Goal: Find specific page/section: Find specific page/section

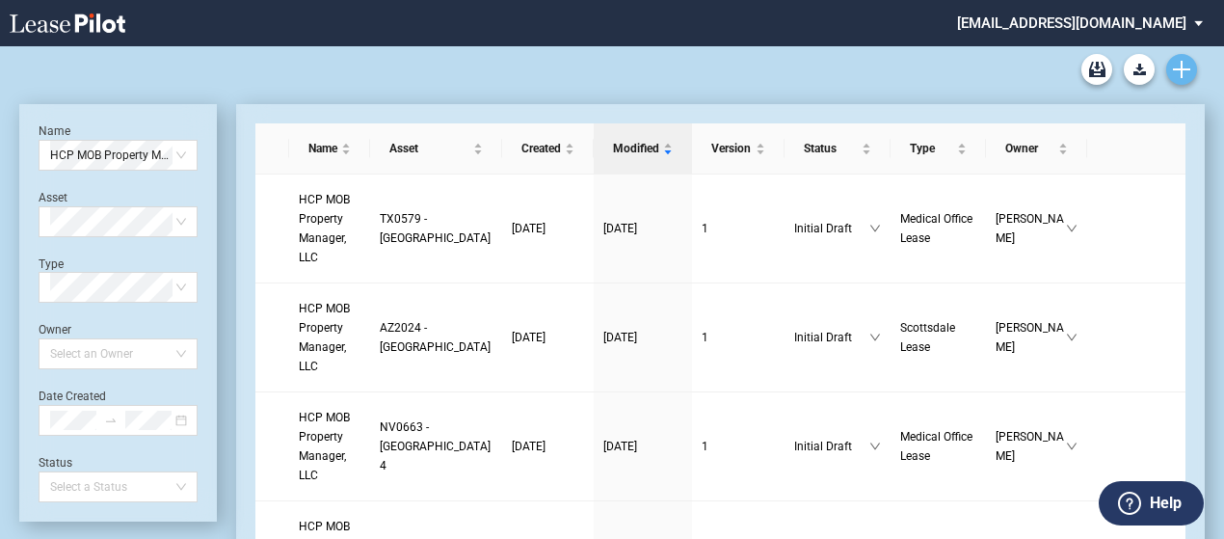
click at [1169, 59] on link "Create new document" at bounding box center [1181, 69] width 31 height 31
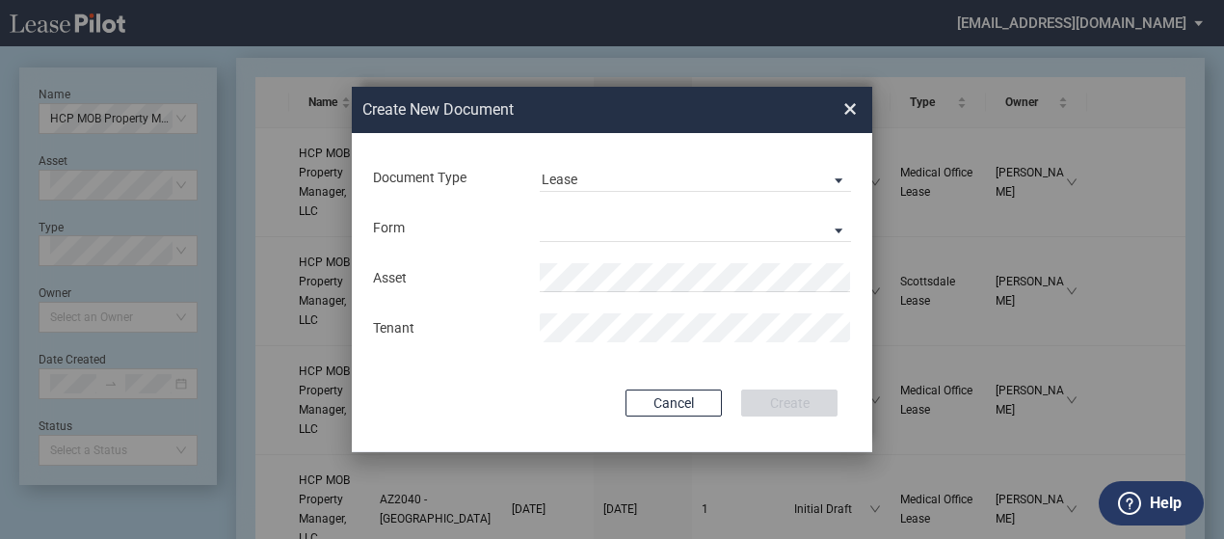
click at [850, 115] on span "×" at bounding box center [849, 109] width 13 height 31
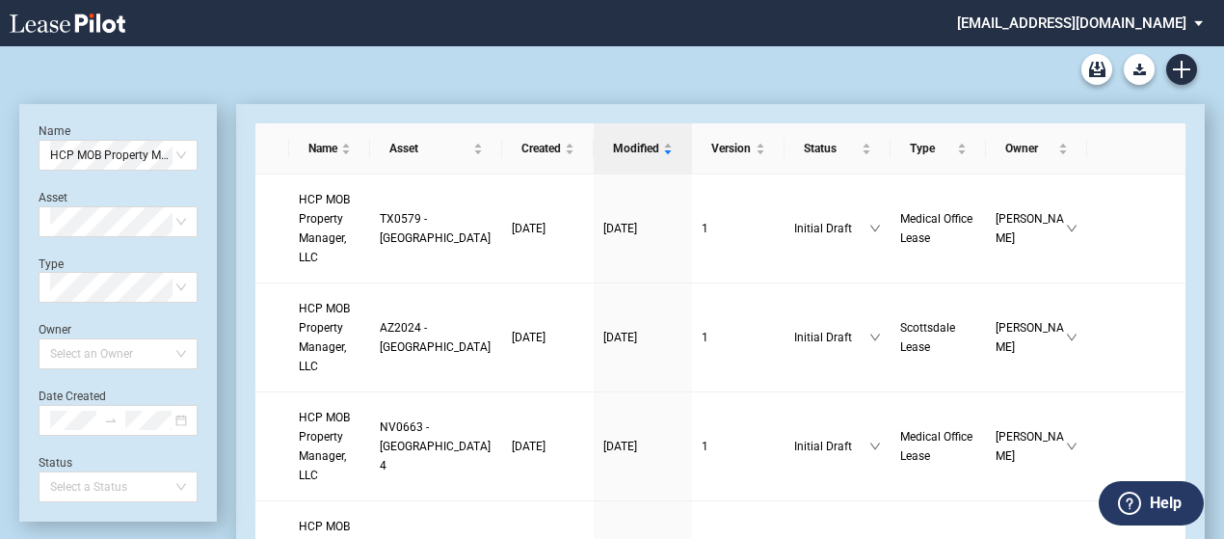
scroll to position [46, 0]
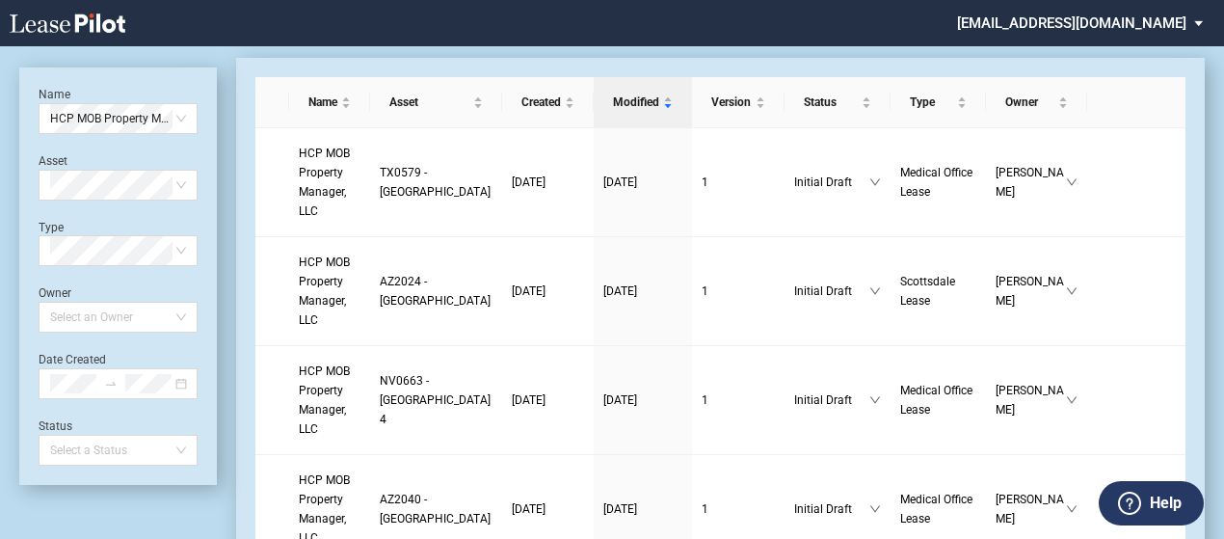
click at [1157, 13] on md-select "srichard@healthpeak.com Admin Area Settings Sign Out" at bounding box center [1087, 21] width 264 height 43
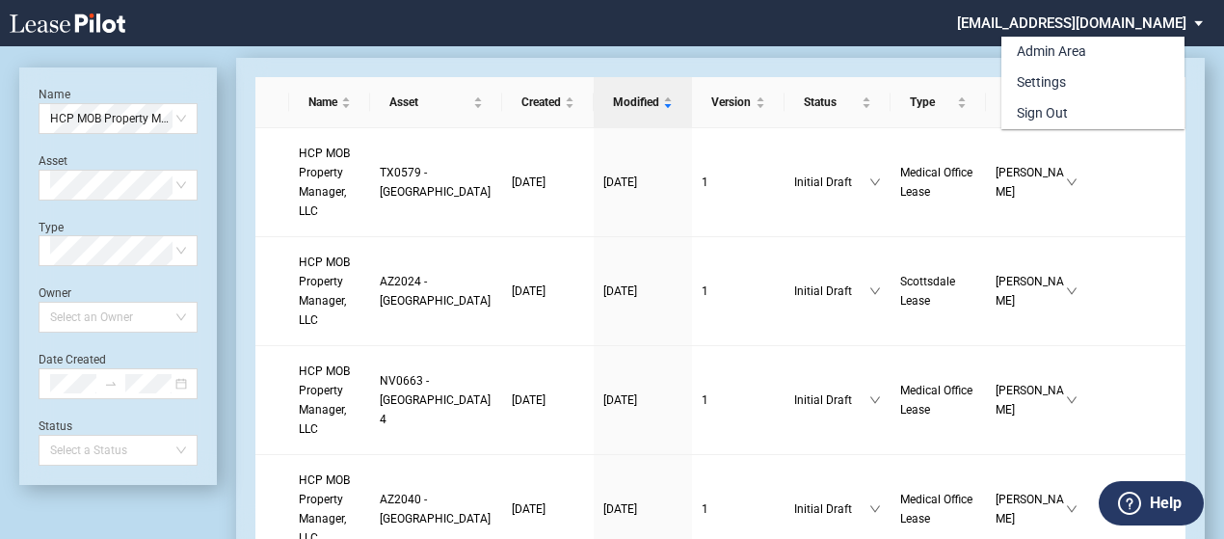
scroll to position [0, 0]
click at [1076, 52] on div "Admin Area" at bounding box center [1051, 51] width 69 height 19
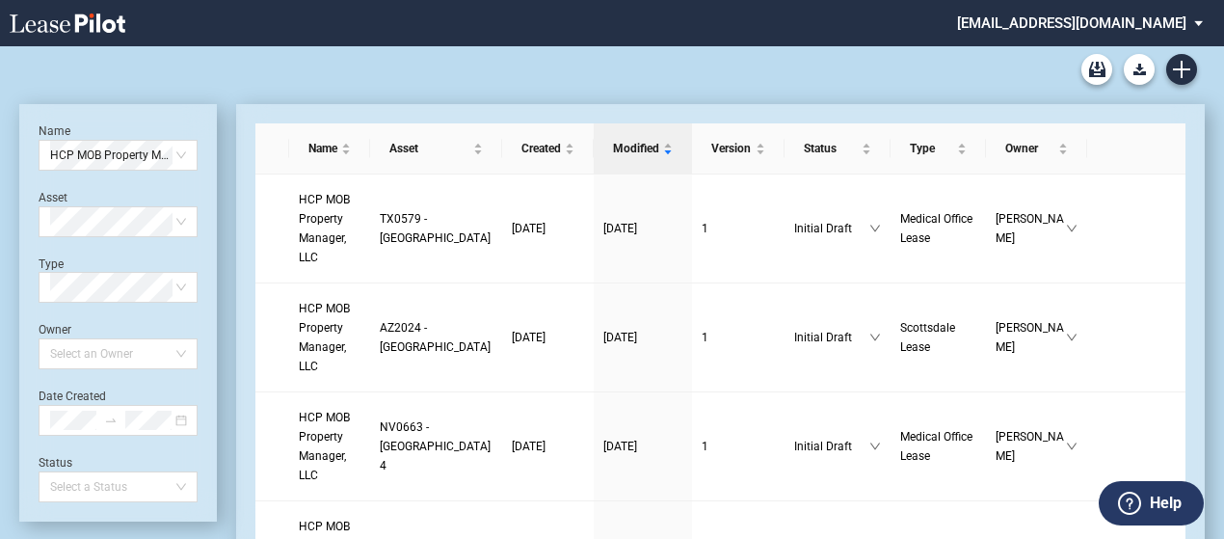
scroll to position [46, 0]
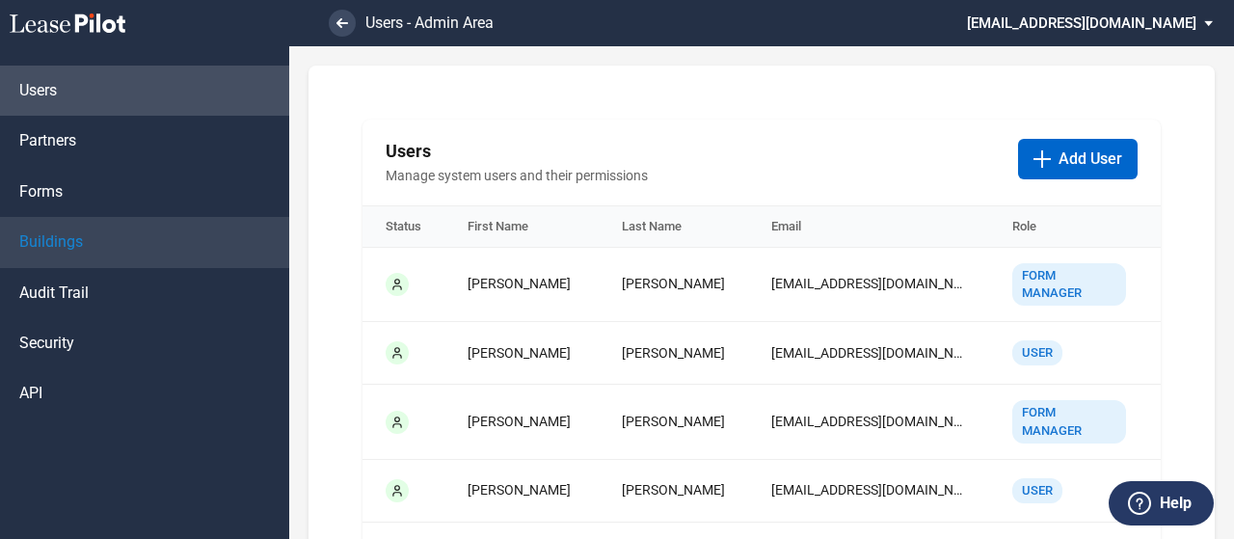
click at [81, 232] on span "Buildings" at bounding box center [51, 241] width 64 height 21
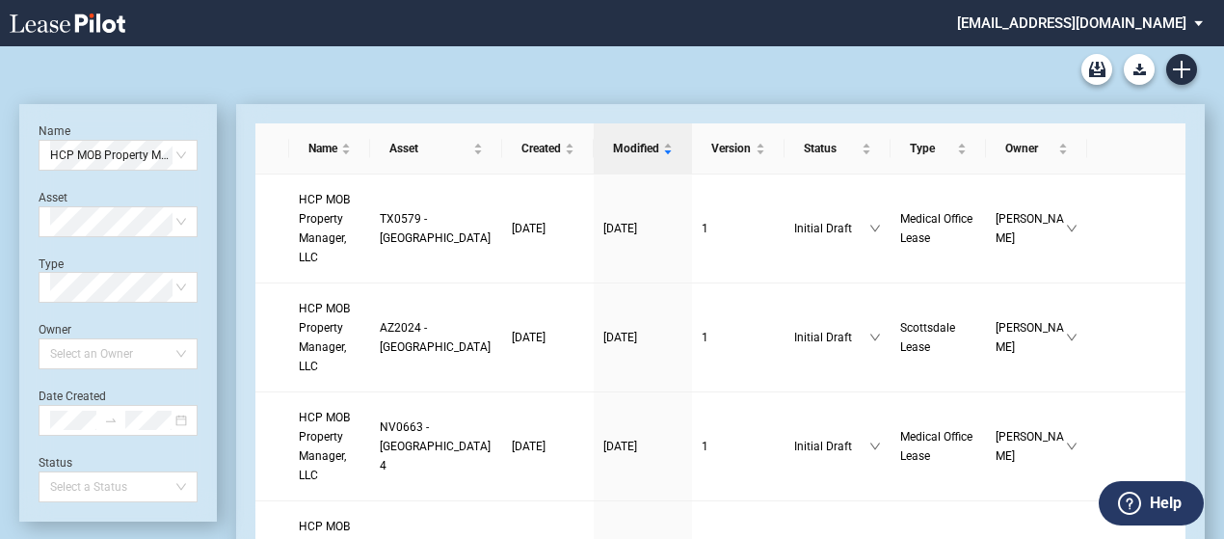
click at [1086, 22] on md-select "srichard@healthpeak.com Admin Area Settings Sign Out" at bounding box center [1087, 21] width 264 height 43
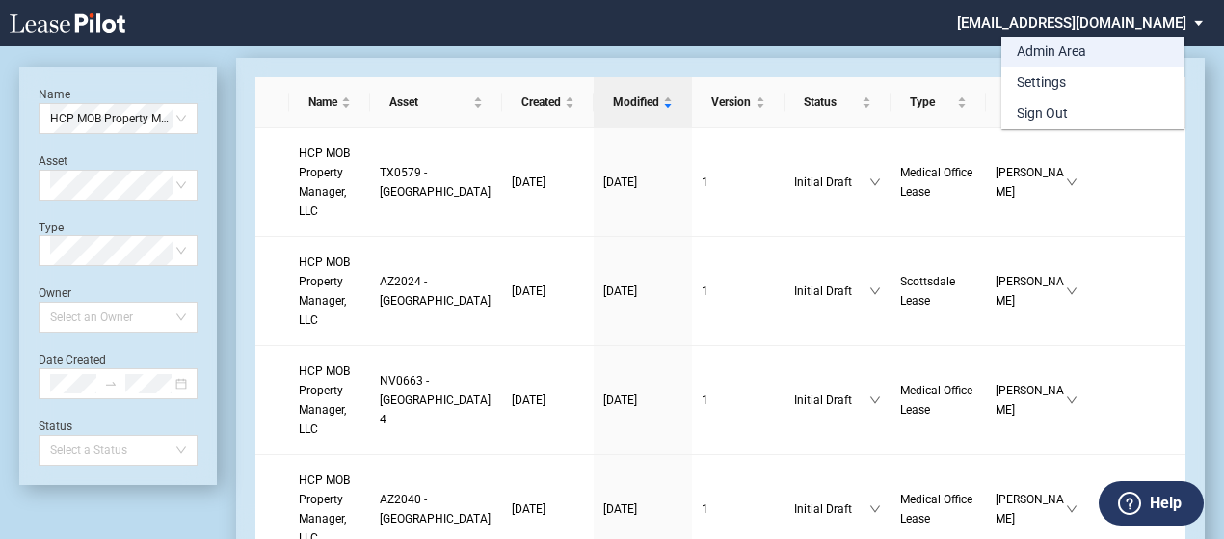
click at [1116, 53] on md-option "Admin Area" at bounding box center [1093, 52] width 183 height 31
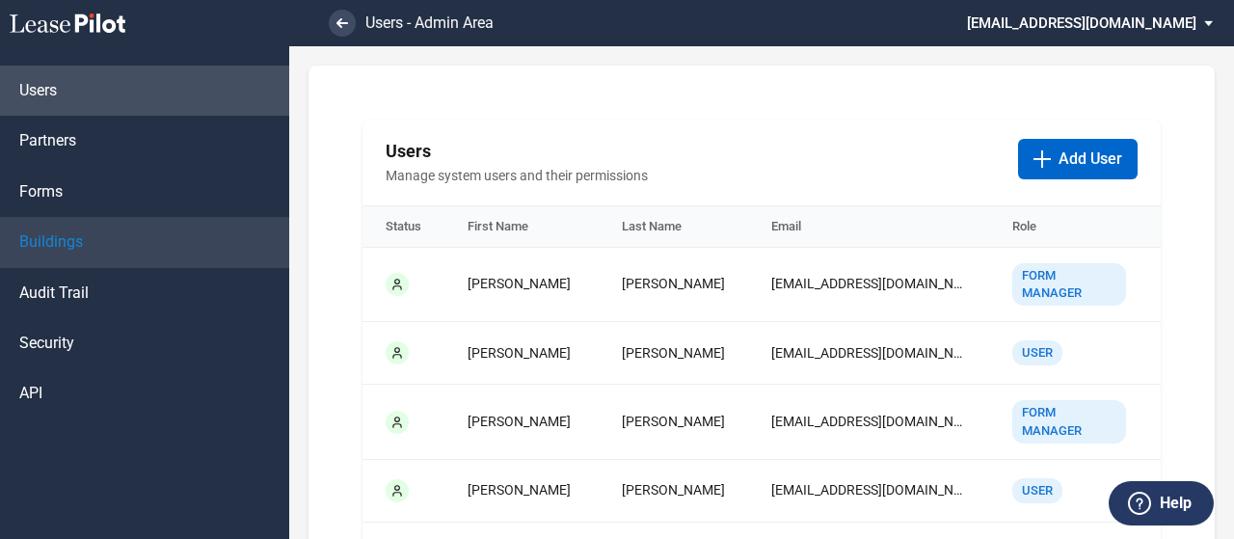
click at [64, 229] on link "Buildings" at bounding box center [144, 242] width 289 height 50
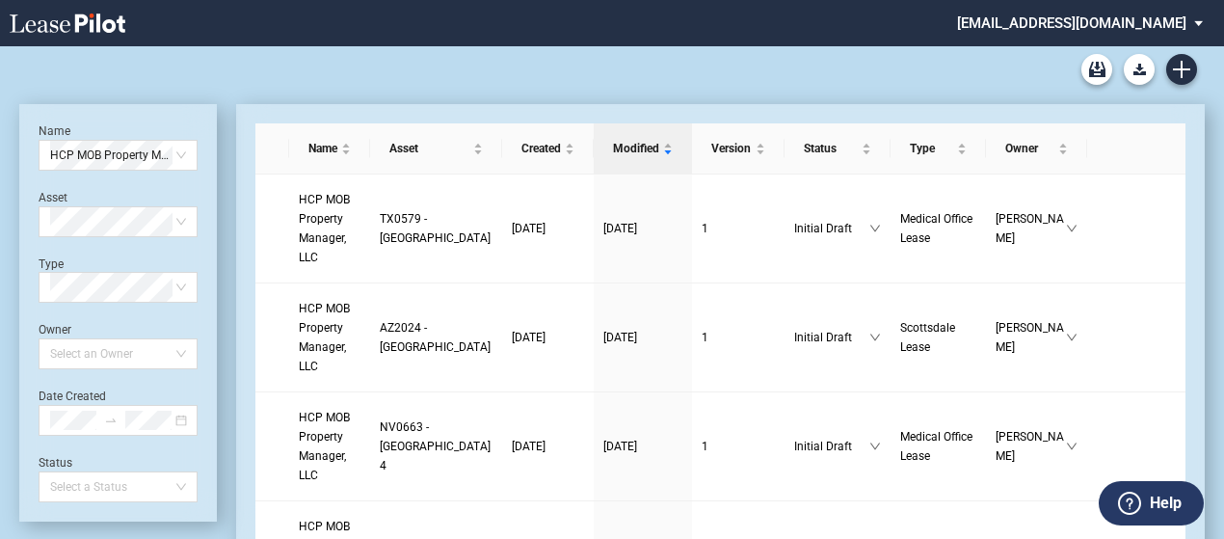
click at [1136, 22] on md-select "srichard@healthpeak.com Admin Area Settings Sign Out" at bounding box center [1087, 21] width 264 height 43
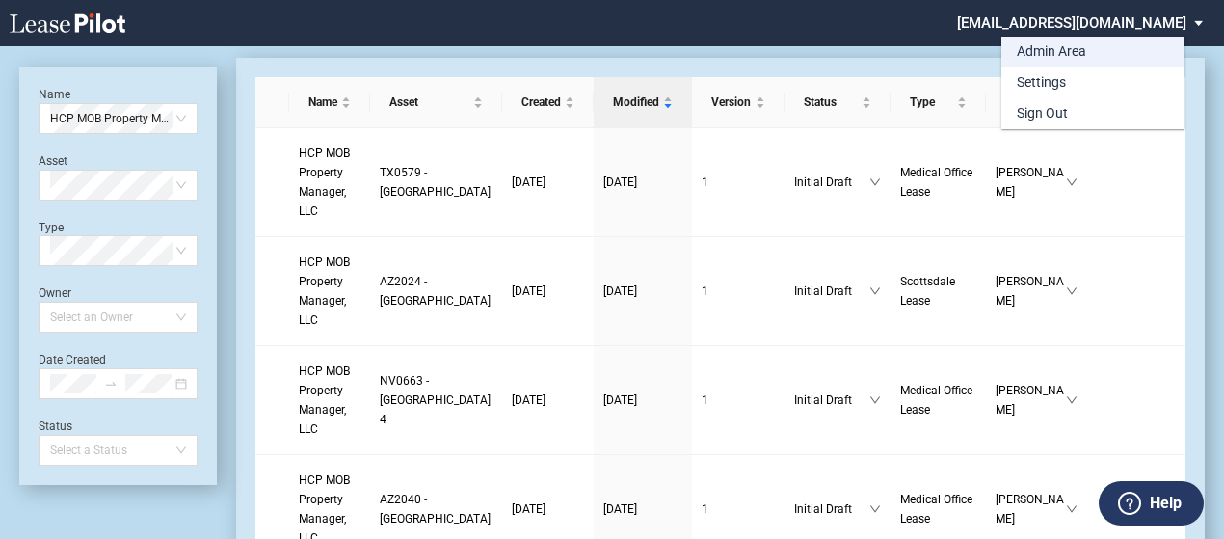
click at [1093, 54] on md-option "Admin Area" at bounding box center [1093, 52] width 183 height 31
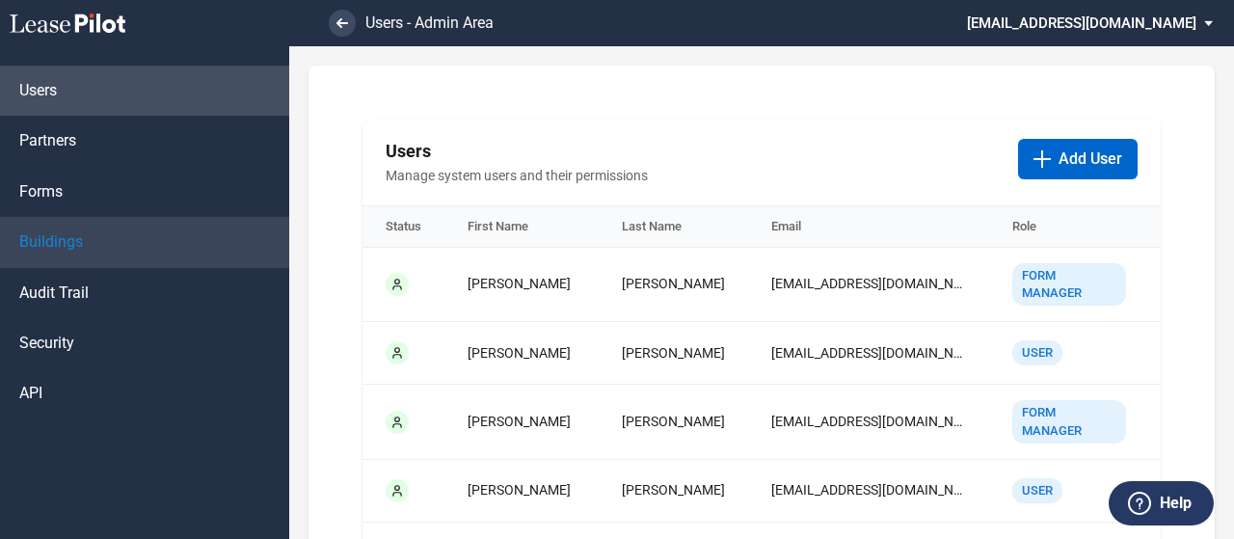
click at [142, 252] on link "Buildings" at bounding box center [144, 242] width 289 height 50
